Goal: Check status: Check status

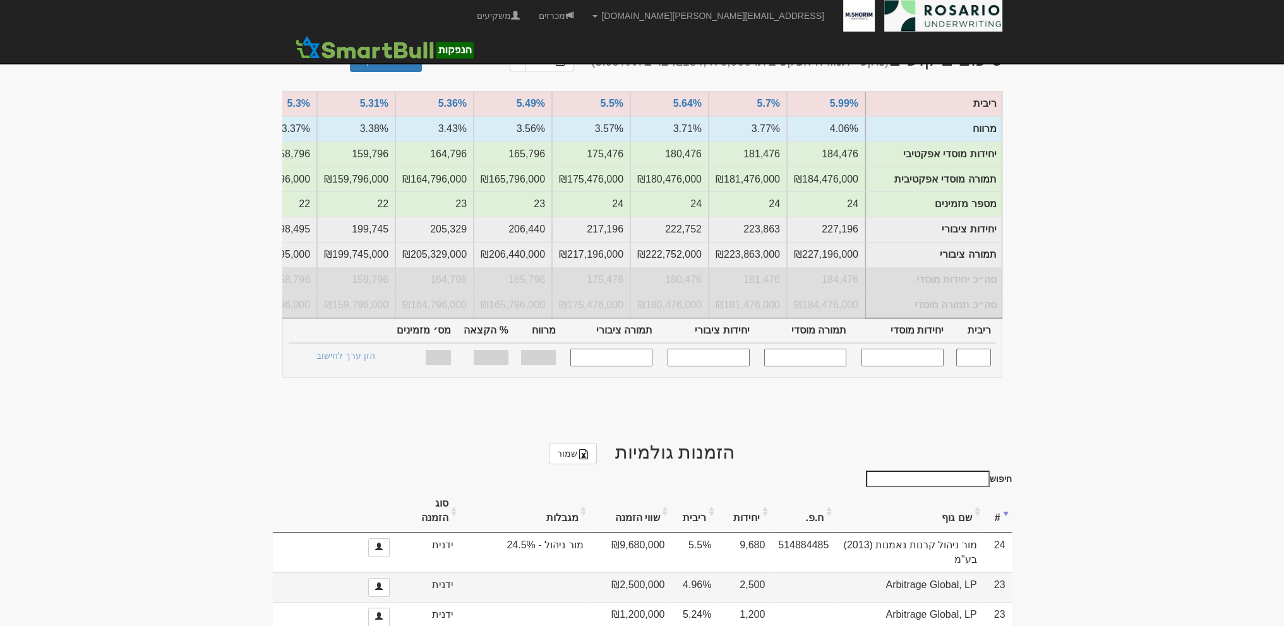
scroll to position [379, 0]
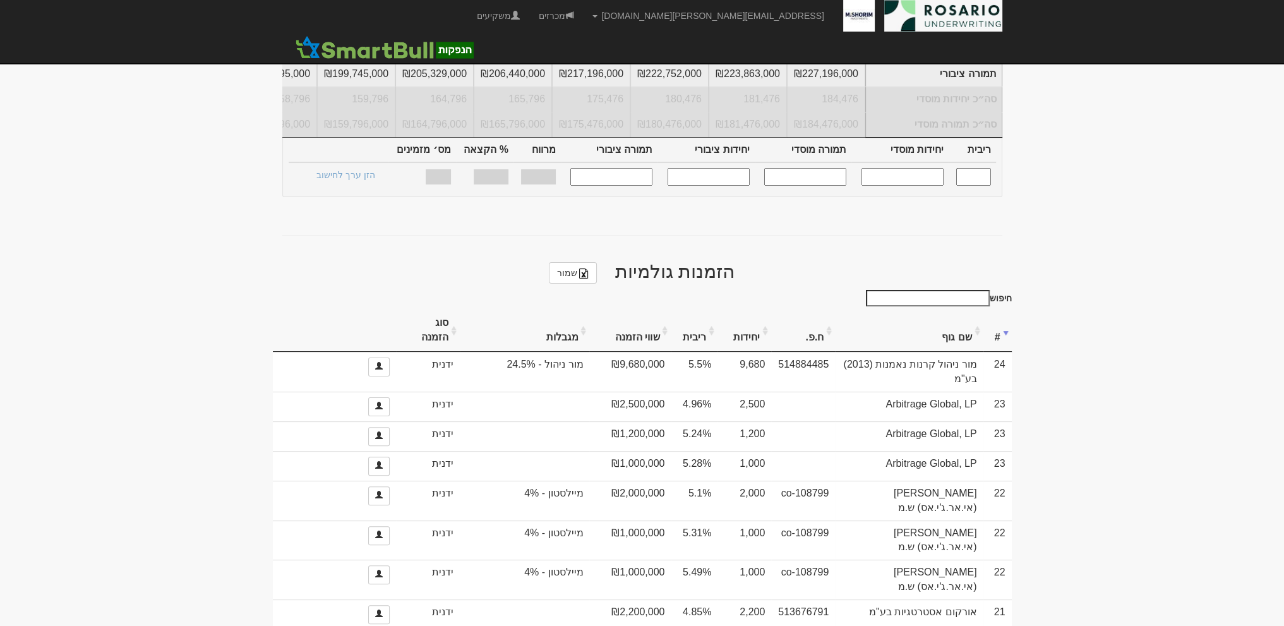
click at [643, 323] on th "שווי הזמנה" at bounding box center [629, 330] width 81 height 42
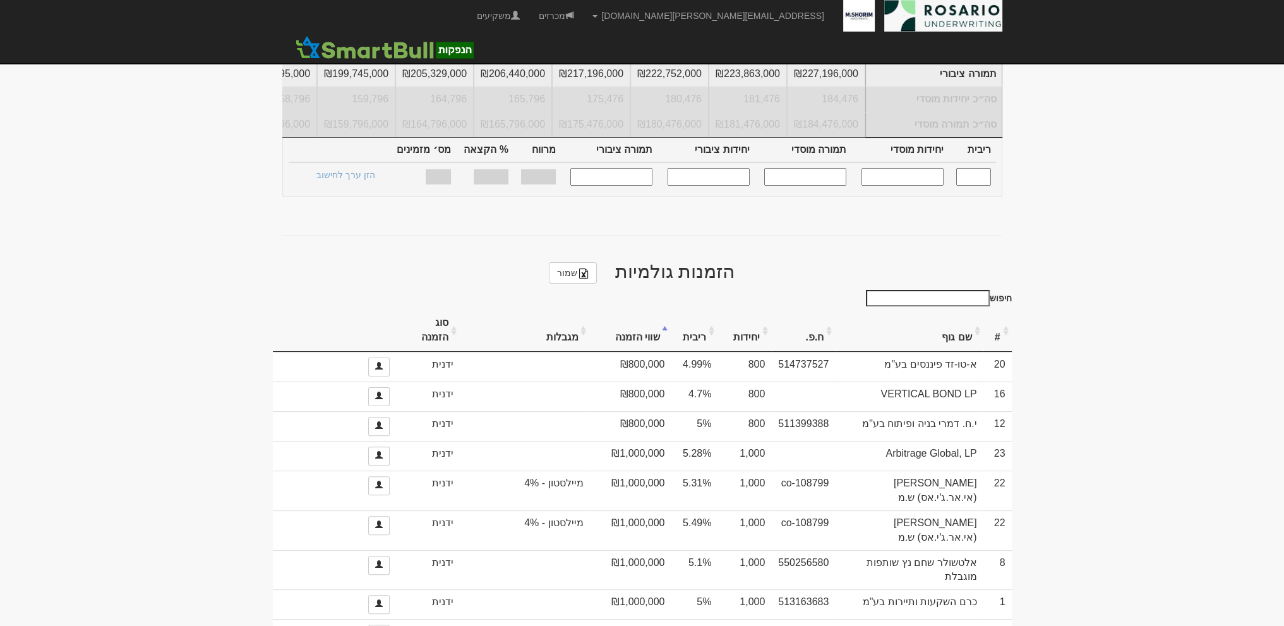
click at [643, 323] on th "שווי הזמנה" at bounding box center [629, 330] width 81 height 42
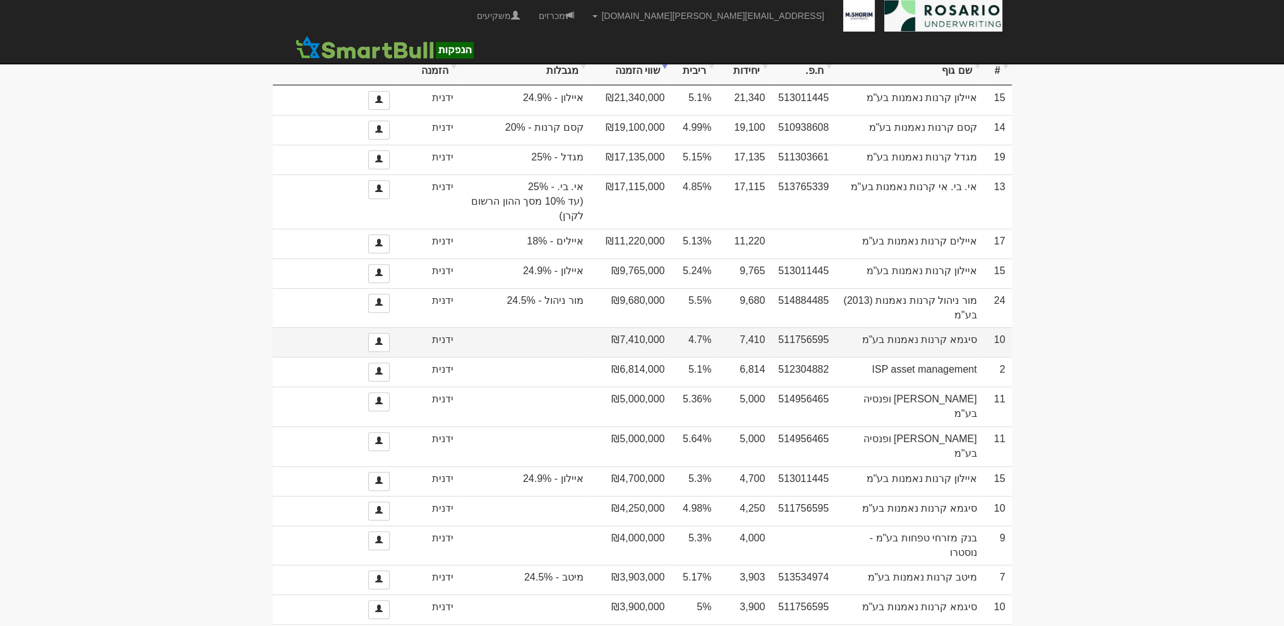
scroll to position [647, 0]
click at [378, 336] on span at bounding box center [379, 340] width 8 height 8
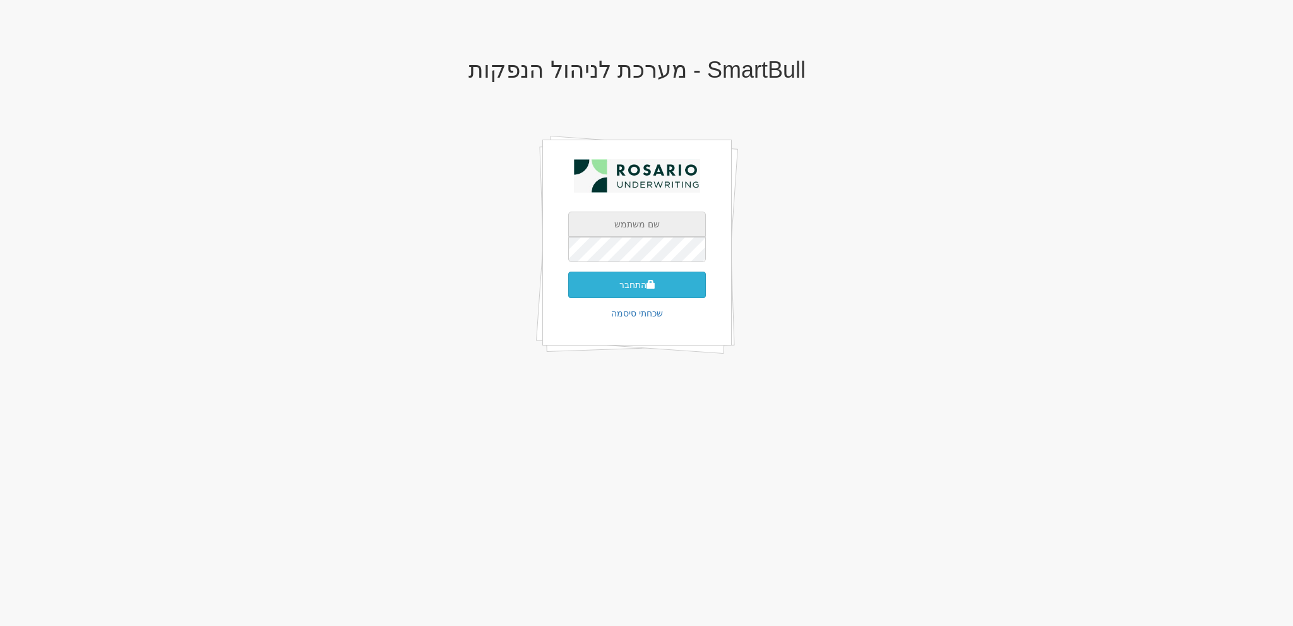
type input "[EMAIL_ADDRESS][PERSON_NAME][DOMAIN_NAME]"
click at [662, 290] on button "התחבר" at bounding box center [637, 285] width 138 height 27
type input "373580"
click at [568, 291] on button "התחבר" at bounding box center [637, 304] width 138 height 27
click at [648, 299] on span "submit" at bounding box center [651, 303] width 9 height 9
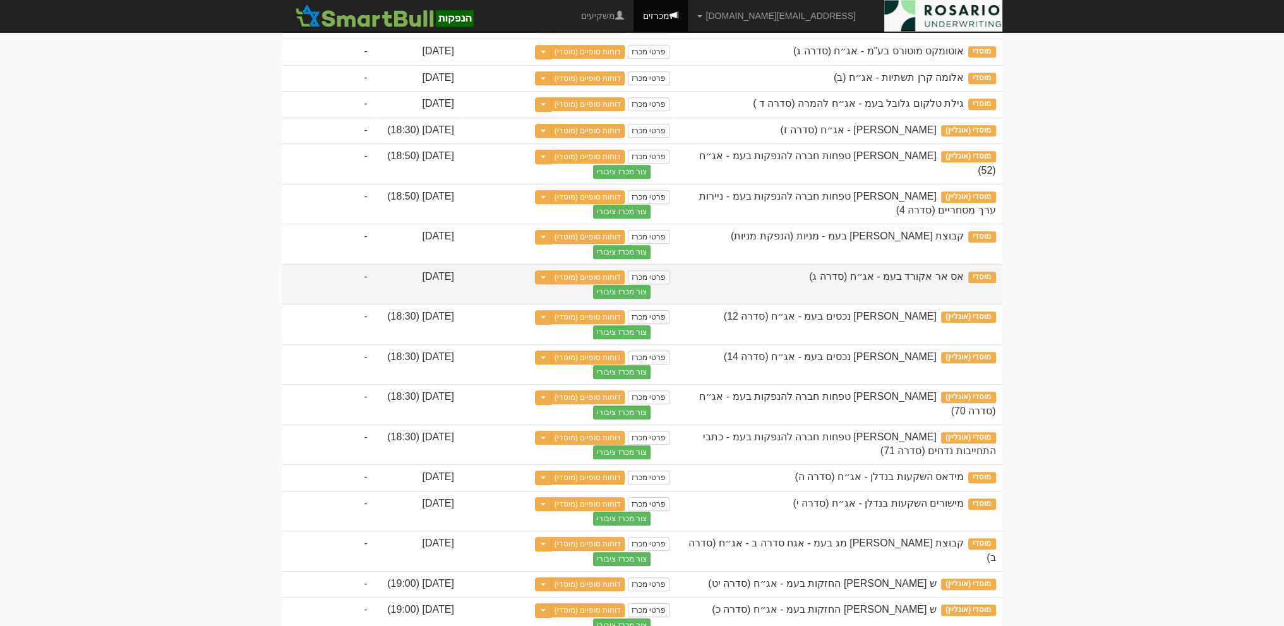
scroll to position [979, 0]
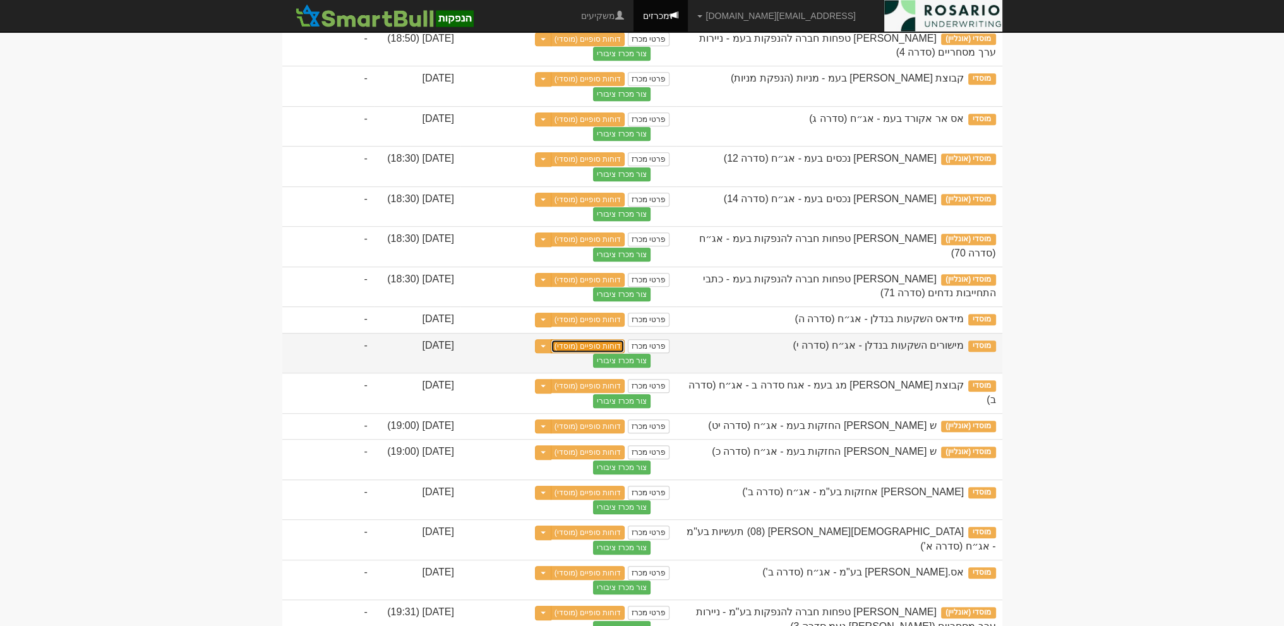
click at [604, 353] on link "דוחות סופיים (מוסדי)" at bounding box center [588, 346] width 75 height 14
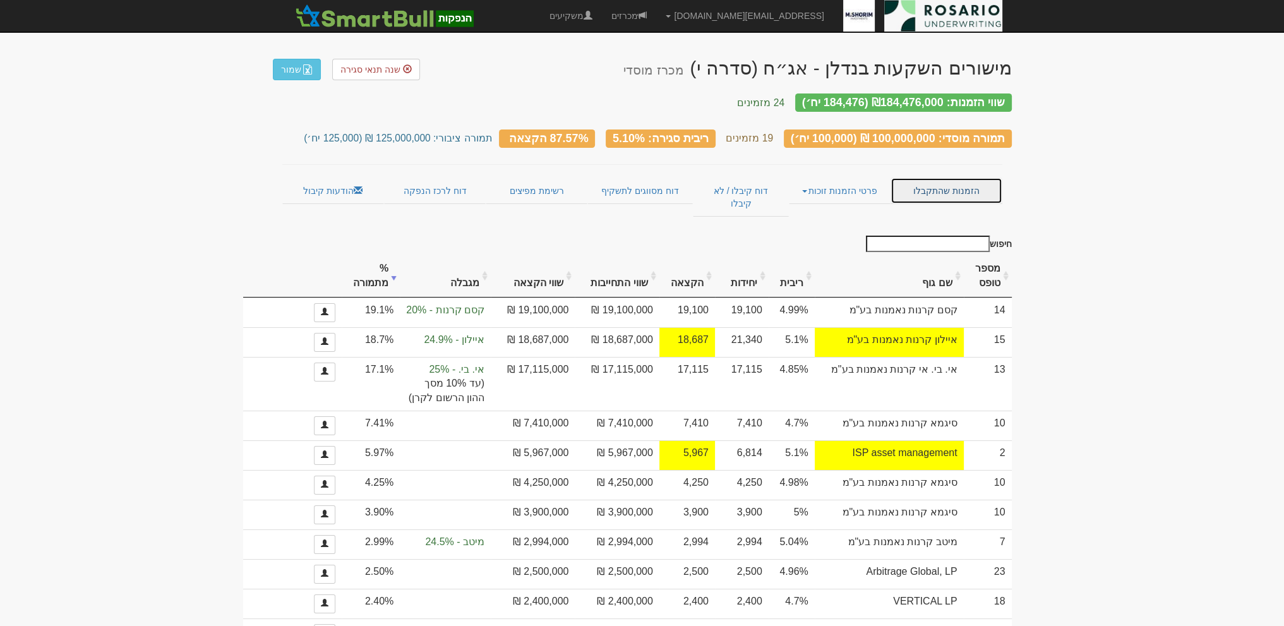
click at [932, 180] on link "הזמנות שהתקבלו" at bounding box center [945, 190] width 111 height 27
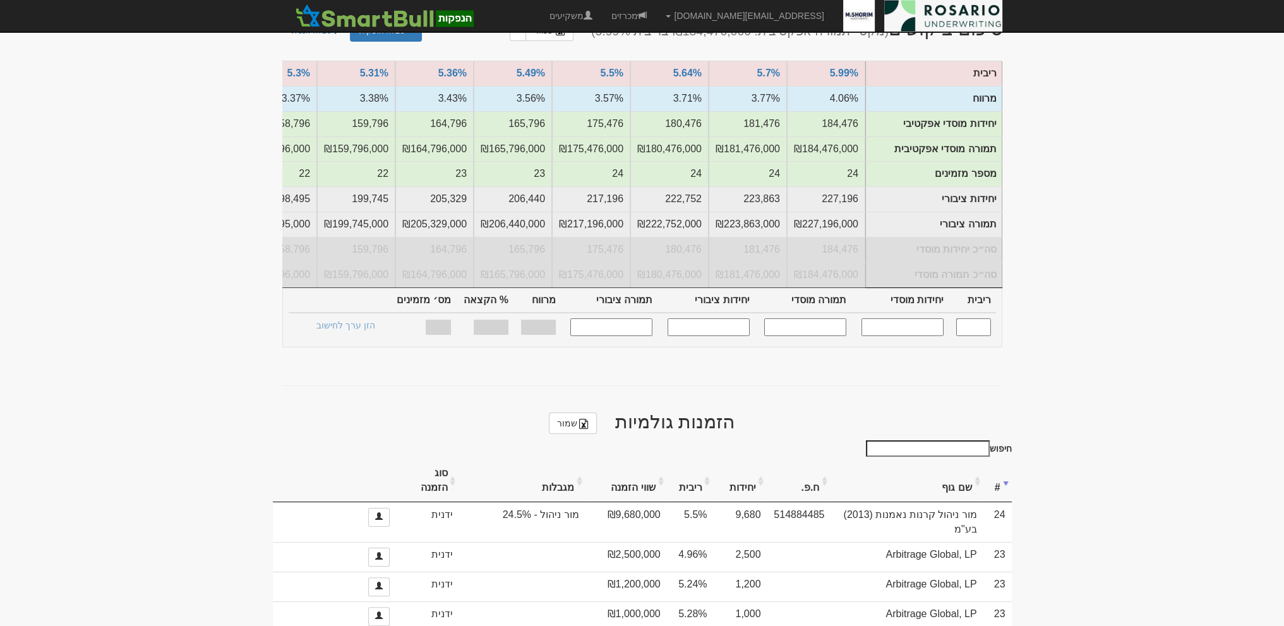
scroll to position [268, 0]
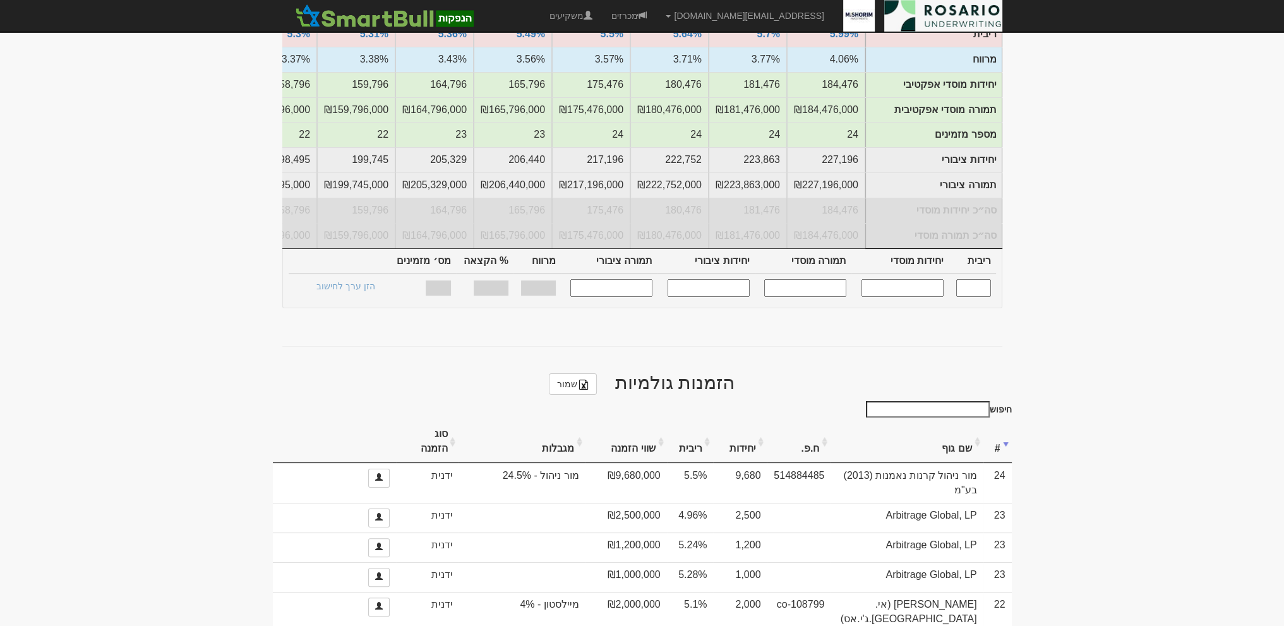
click at [649, 428] on th "שווי הזמנה" at bounding box center [625, 442] width 81 height 42
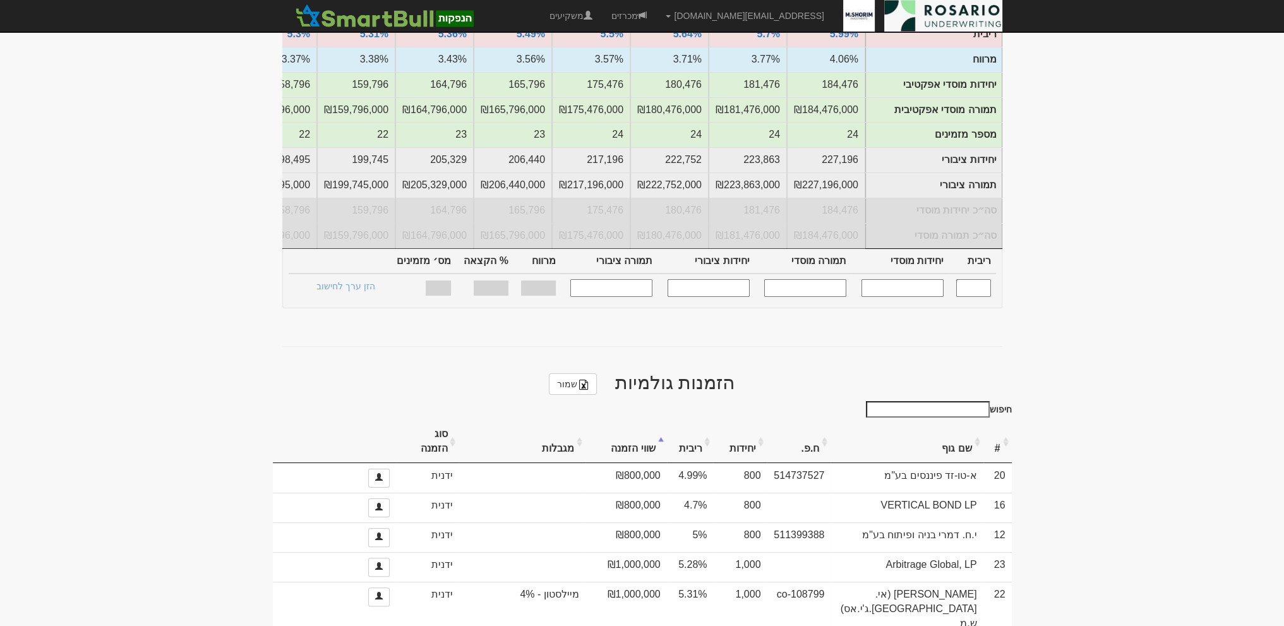
click at [649, 428] on th "שווי הזמנה" at bounding box center [625, 442] width 81 height 42
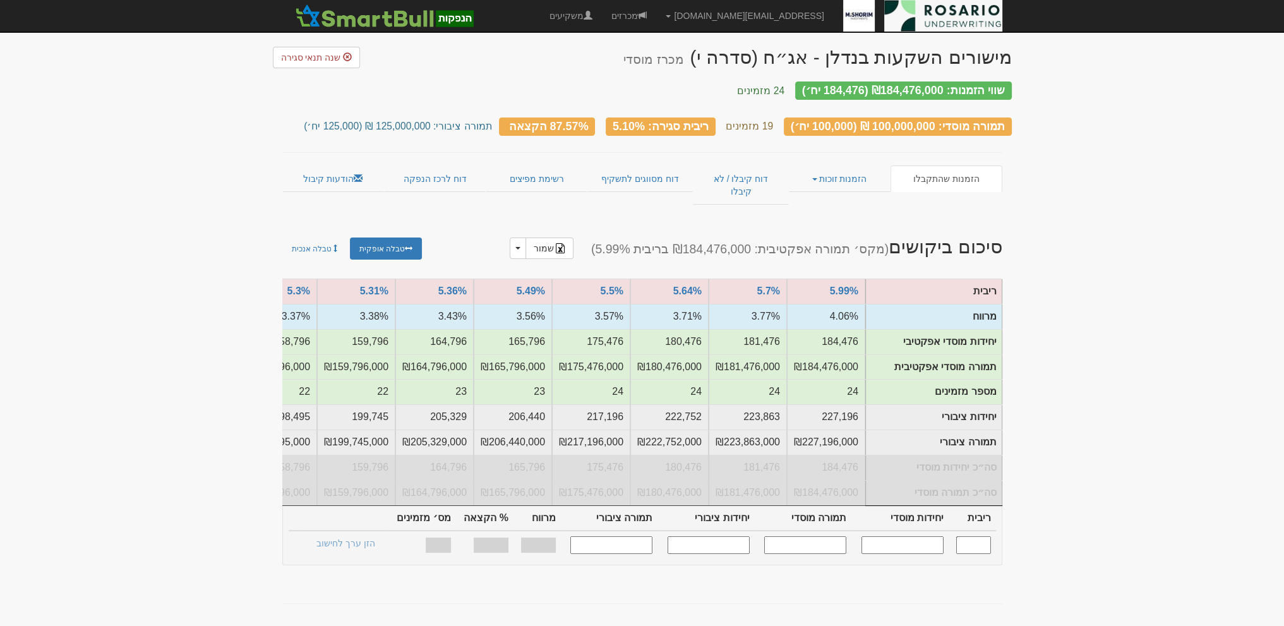
scroll to position [0, 0]
